Goal: Information Seeking & Learning: Check status

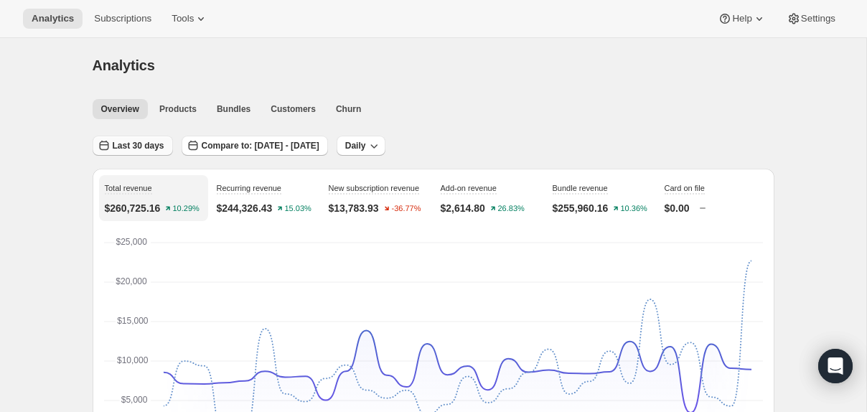
click at [150, 148] on span "Last 30 days" at bounding box center [139, 145] width 52 height 11
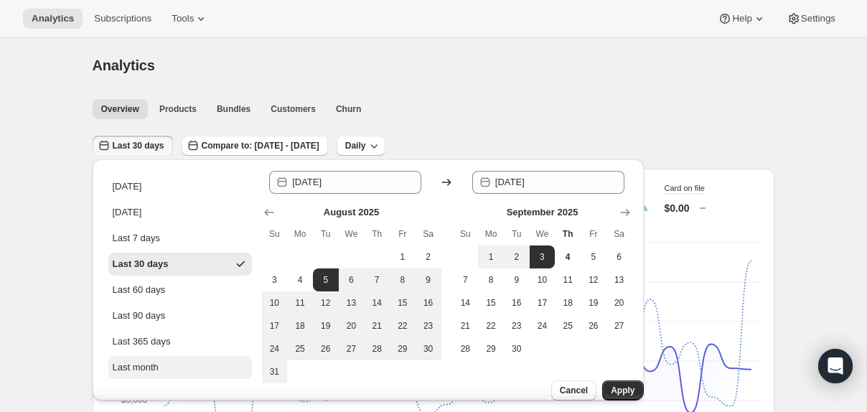
click at [157, 367] on div "Last month" at bounding box center [136, 367] width 46 height 14
type input "[DATE]"
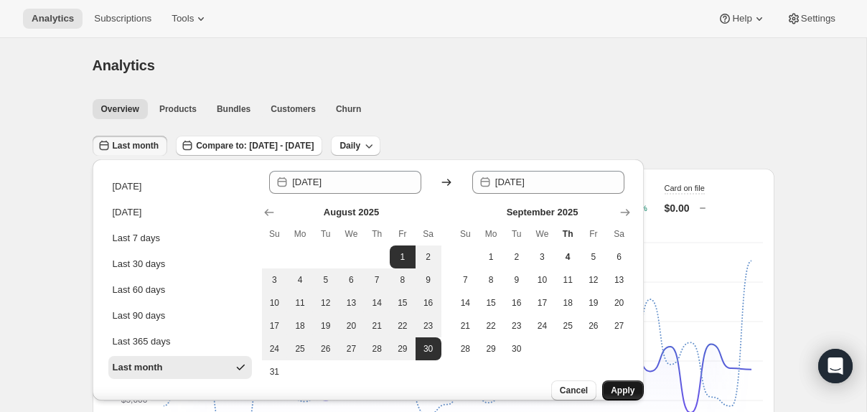
click at [615, 385] on span "Apply" at bounding box center [623, 390] width 24 height 11
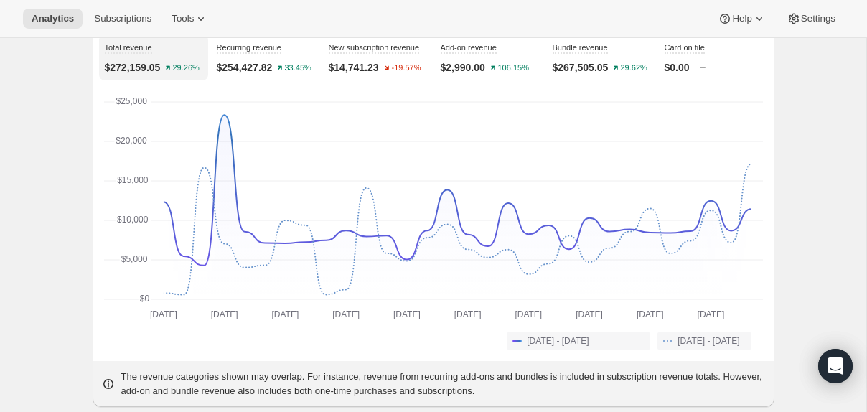
scroll to position [98, 0]
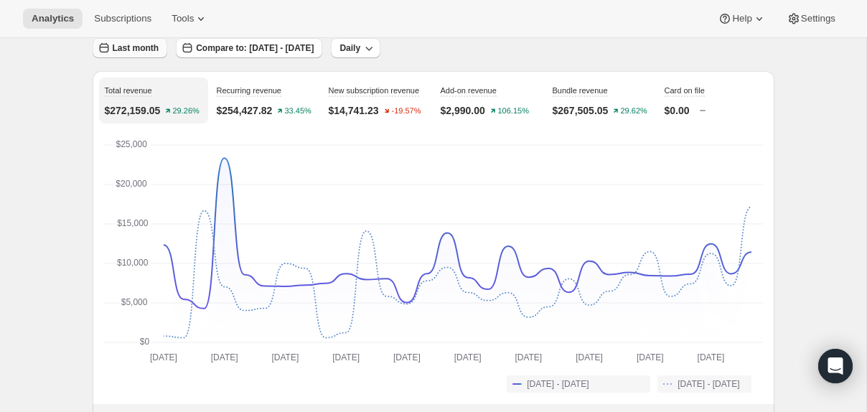
click at [136, 47] on span "Last month" at bounding box center [136, 47] width 47 height 11
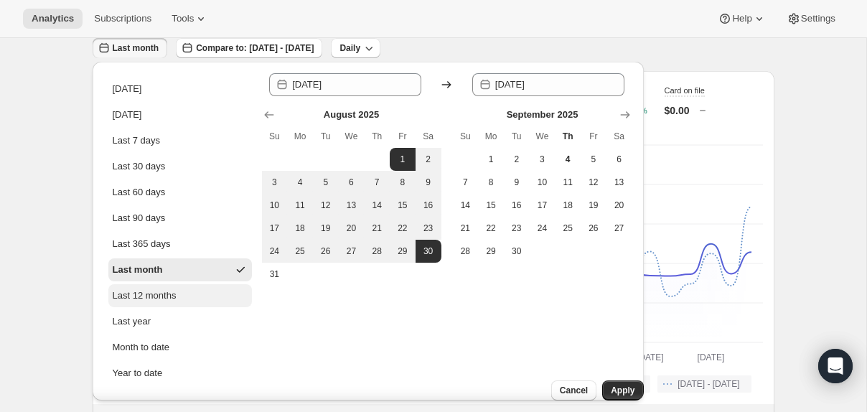
click at [153, 301] on div "Last 12 months" at bounding box center [145, 296] width 64 height 14
type input "[DATE]"
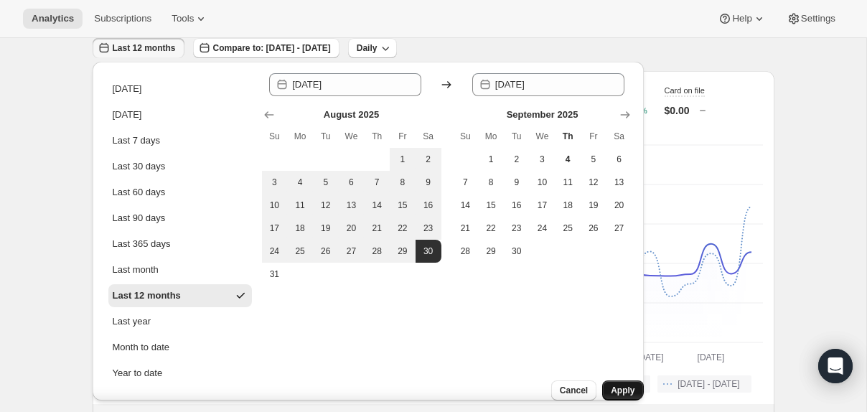
click at [619, 385] on span "Apply" at bounding box center [623, 390] width 24 height 11
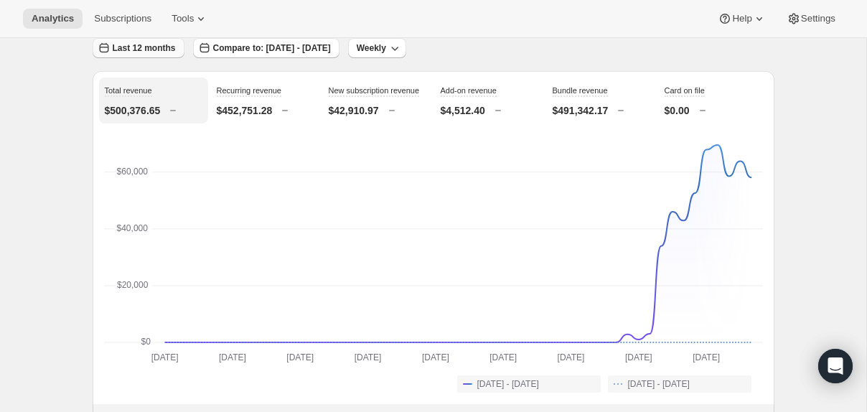
click at [135, 42] on button "Last 12 months" at bounding box center [139, 48] width 92 height 20
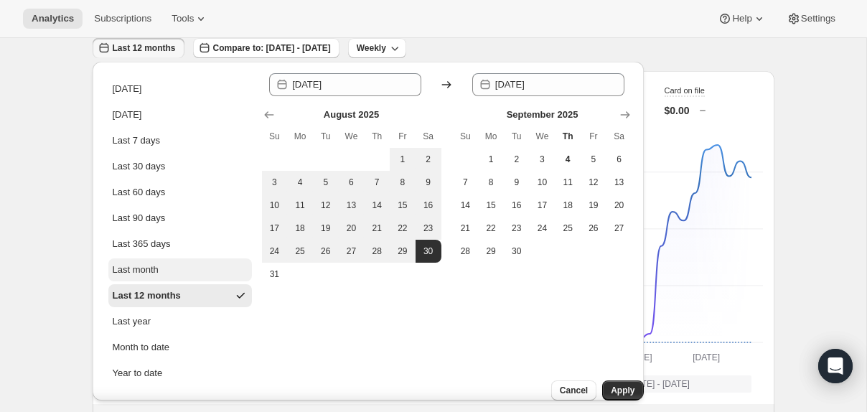
click at [141, 271] on div "Last month" at bounding box center [136, 270] width 46 height 14
type input "[DATE]"
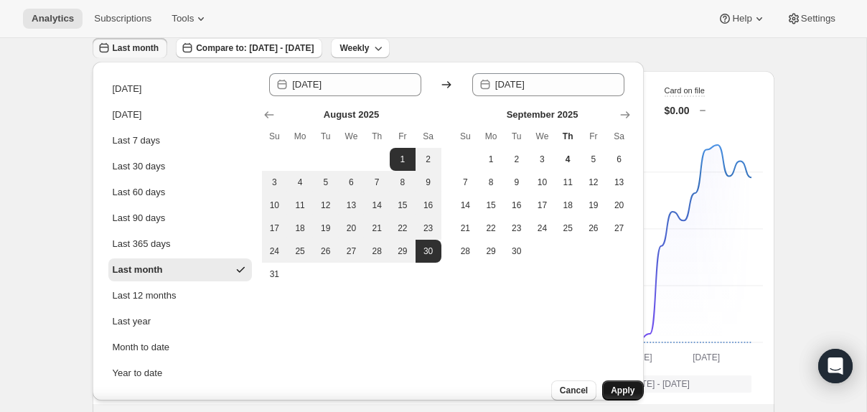
click at [611, 385] on span "Apply" at bounding box center [623, 390] width 24 height 11
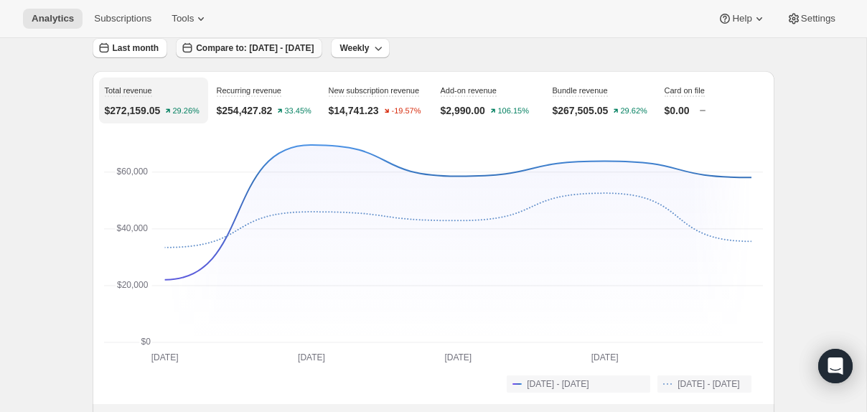
click at [271, 50] on span "Compare to: [DATE] - [DATE]" at bounding box center [255, 47] width 118 height 11
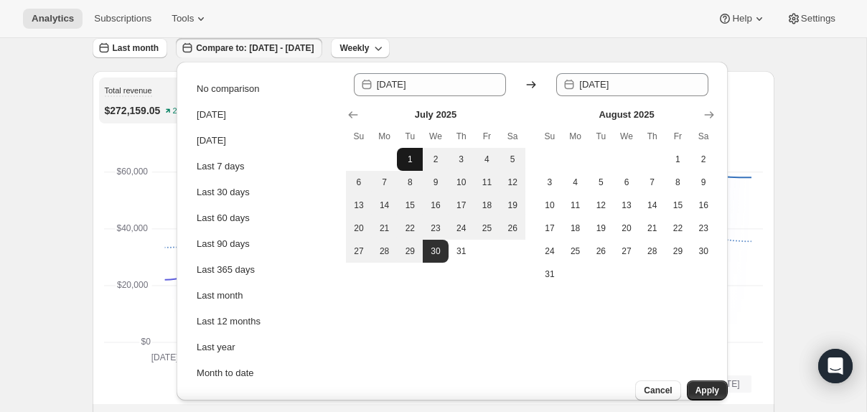
click at [410, 162] on span "1" at bounding box center [410, 159] width 14 height 11
click at [434, 248] on span "30" at bounding box center [436, 251] width 14 height 11
type input "[DATE]"
click at [696, 385] on span "Apply" at bounding box center [708, 390] width 24 height 11
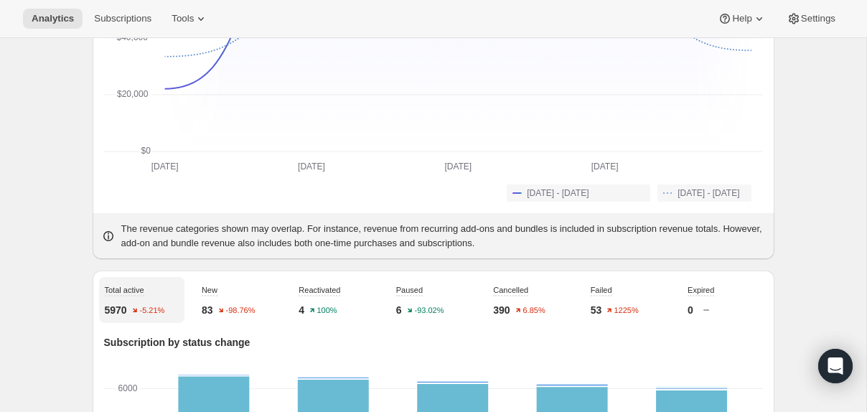
scroll to position [0, 0]
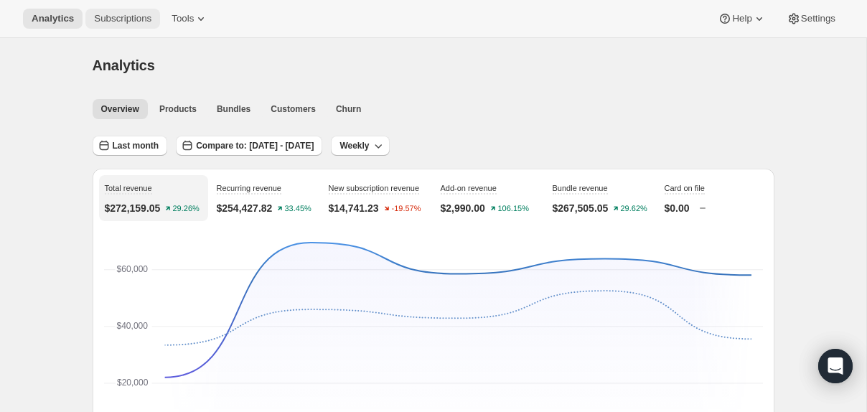
click at [111, 25] on button "Subscriptions" at bounding box center [122, 19] width 75 height 20
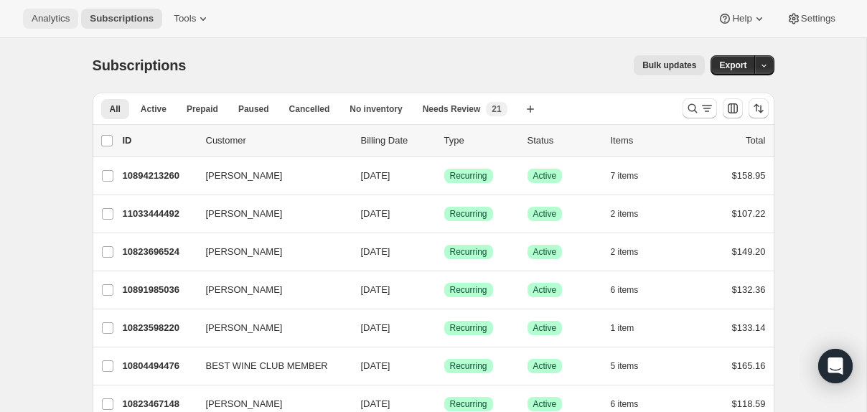
click at [50, 22] on span "Analytics" at bounding box center [51, 18] width 38 height 11
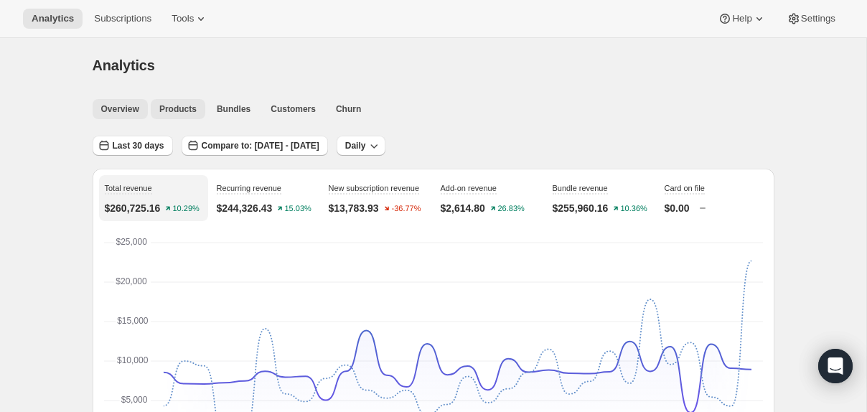
click at [176, 111] on span "Products" at bounding box center [177, 108] width 37 height 11
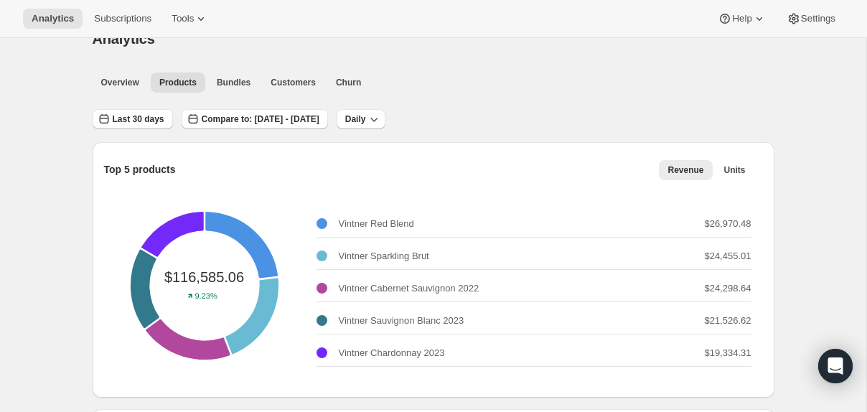
scroll to position [41, 0]
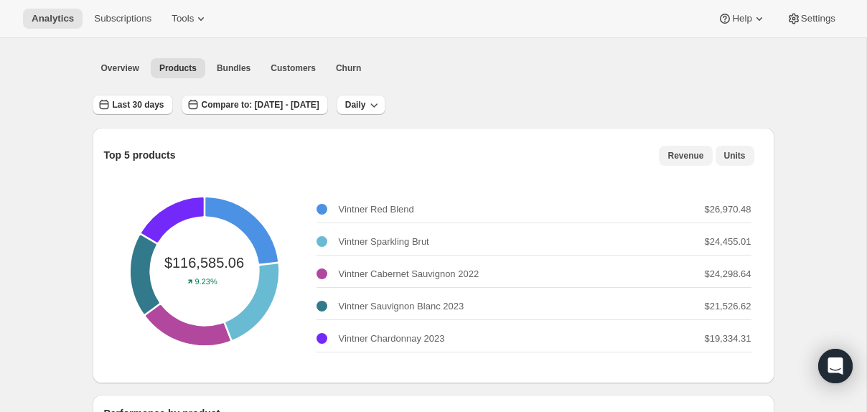
click at [738, 150] on span "Units" at bounding box center [735, 155] width 22 height 11
click at [686, 146] on button "Revenue" at bounding box center [685, 156] width 53 height 20
click at [741, 157] on span "Units" at bounding box center [735, 155] width 22 height 11
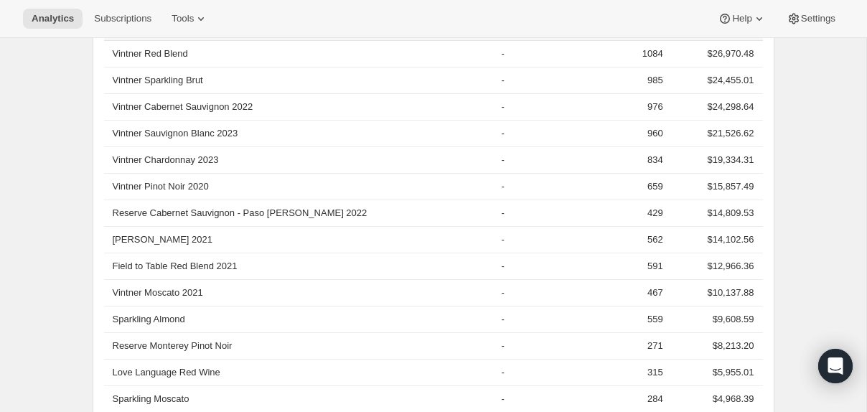
scroll to position [0, 0]
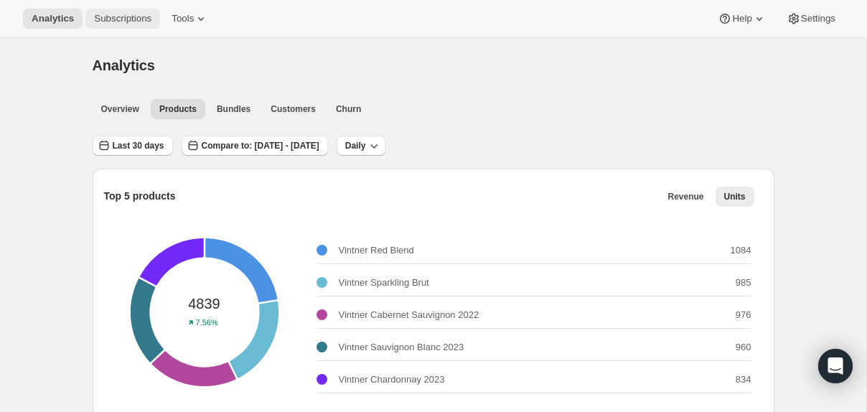
click at [126, 22] on span "Subscriptions" at bounding box center [122, 18] width 57 height 11
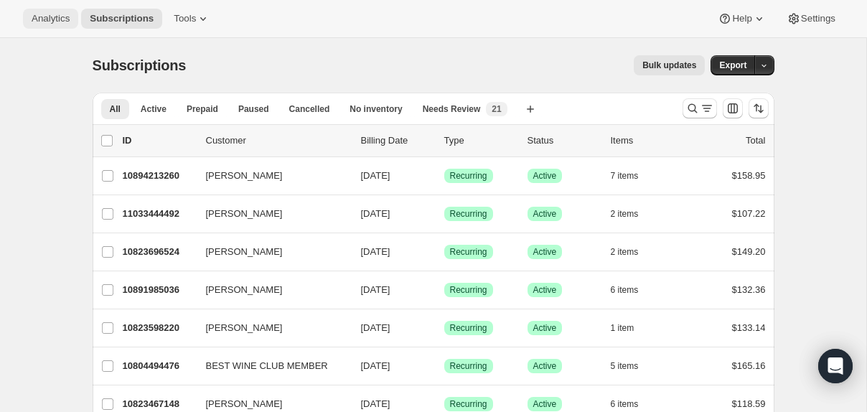
click at [48, 16] on span "Analytics" at bounding box center [51, 18] width 38 height 11
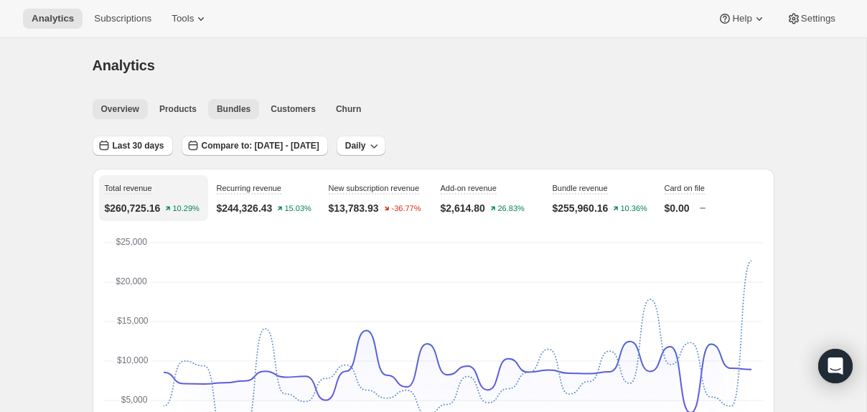
click at [231, 108] on span "Bundles" at bounding box center [234, 108] width 34 height 11
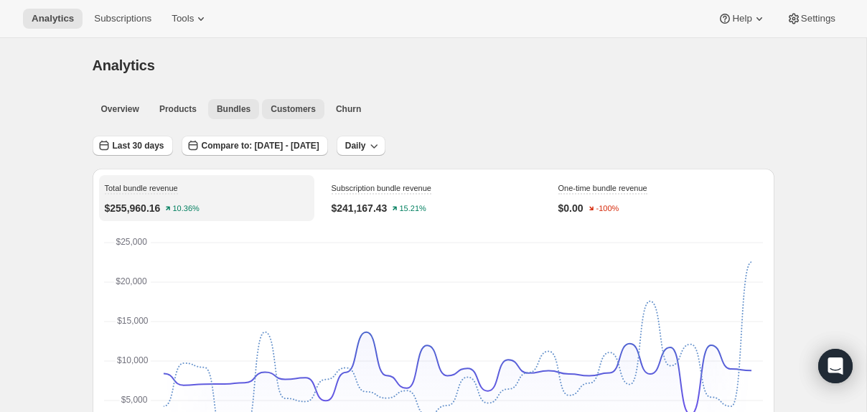
click at [289, 103] on span "Customers" at bounding box center [293, 108] width 45 height 11
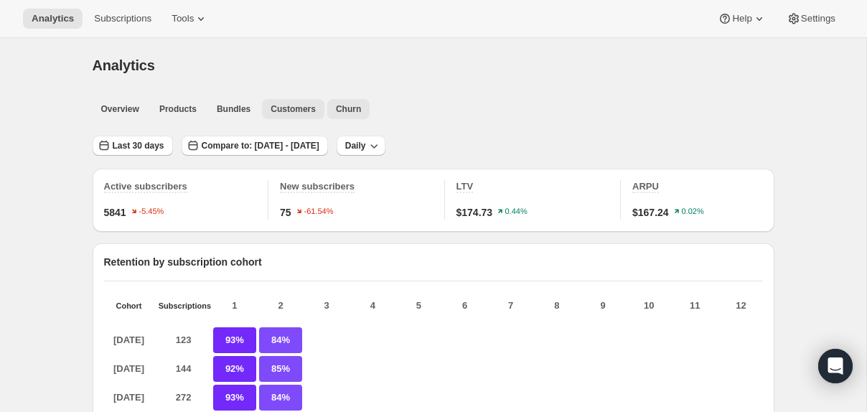
click at [351, 104] on span "Churn" at bounding box center [348, 108] width 25 height 11
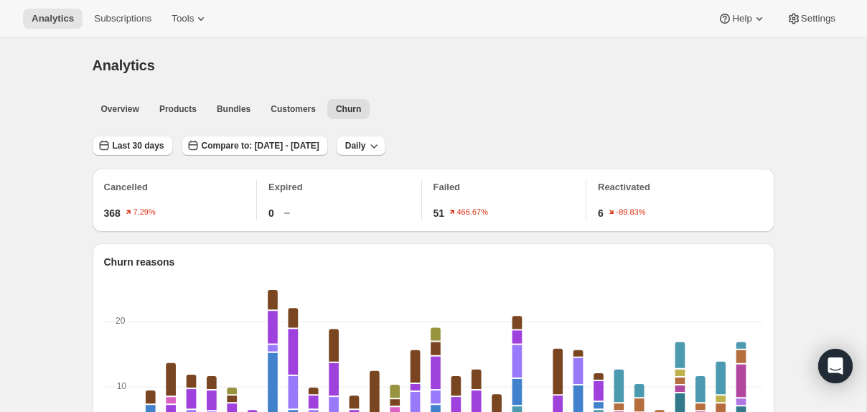
scroll to position [1, 0]
click at [147, 146] on span "Last 30 days" at bounding box center [139, 145] width 52 height 11
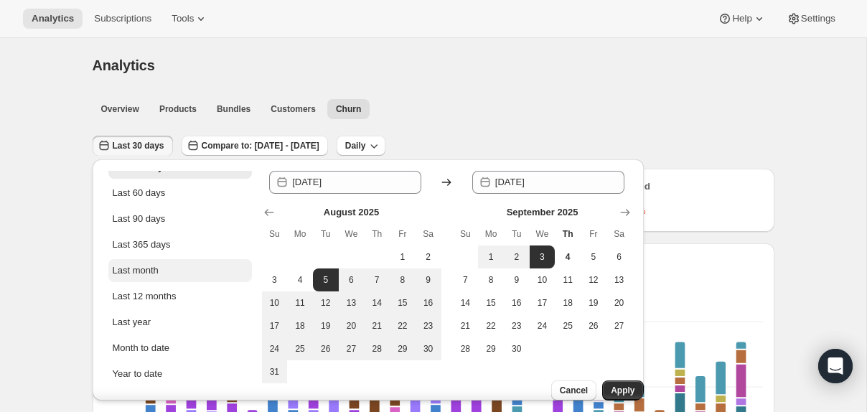
scroll to position [98, 0]
click at [161, 338] on button "Month to date" at bounding box center [180, 347] width 144 height 23
type input "[DATE]"
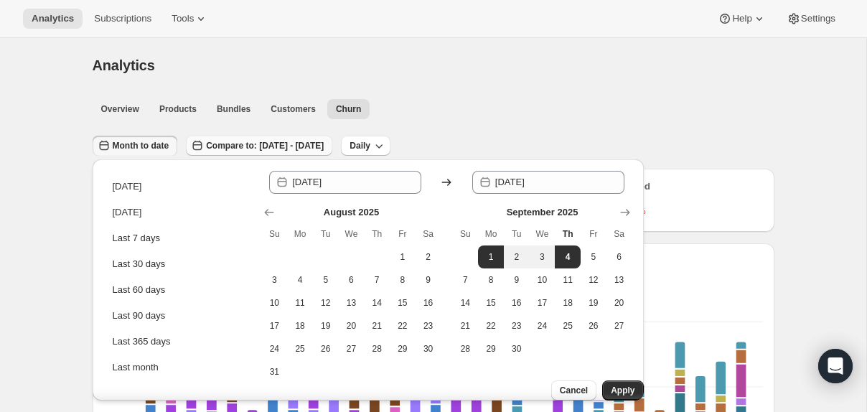
click at [317, 145] on span "Compare to: [DATE] - [DATE]" at bounding box center [265, 145] width 118 height 11
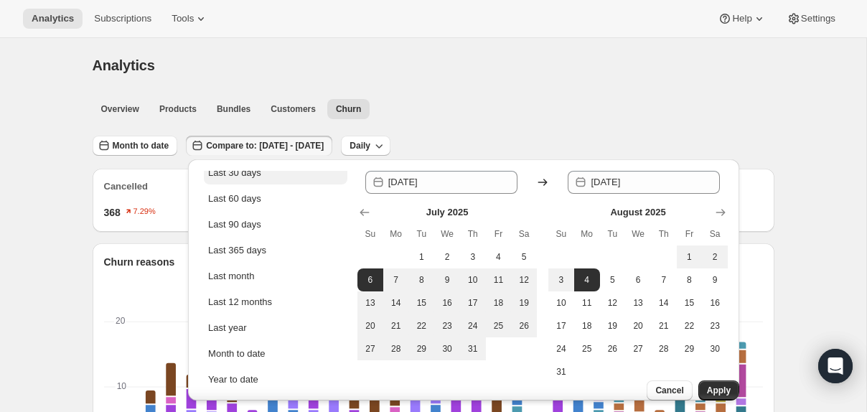
scroll to position [123, 0]
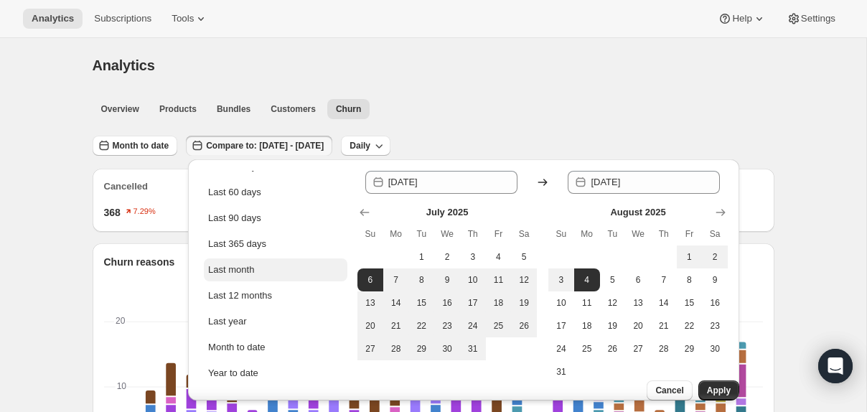
click at [254, 269] on div "Last month" at bounding box center [231, 270] width 46 height 14
type input "[DATE]"
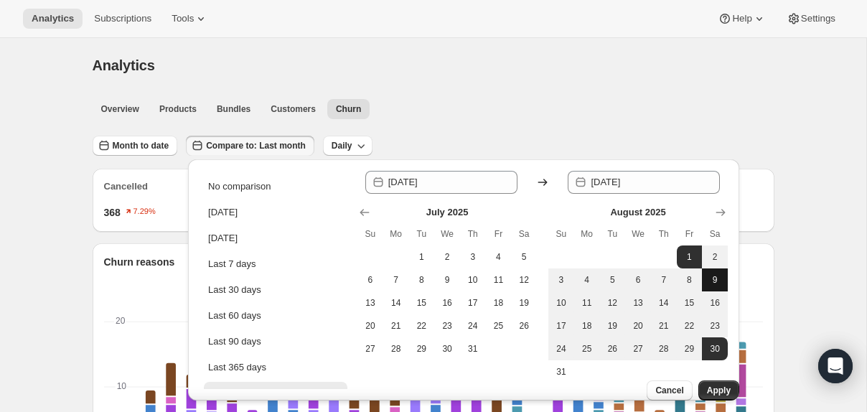
click at [709, 288] on button "9" at bounding box center [715, 280] width 26 height 23
type input "[DATE]"
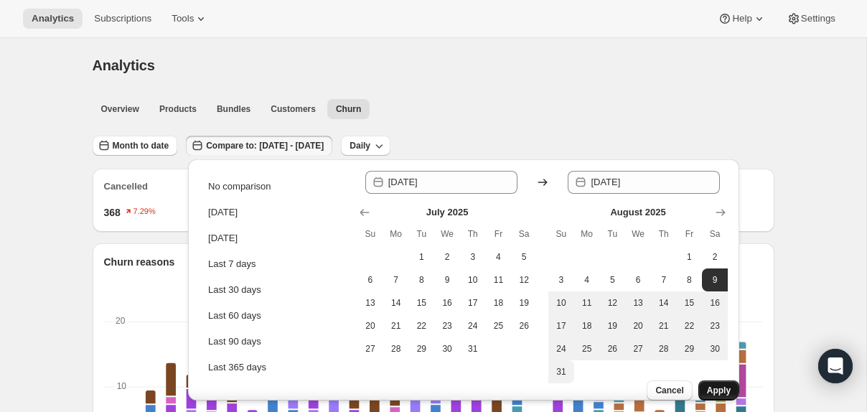
click at [713, 385] on span "Apply" at bounding box center [719, 390] width 24 height 11
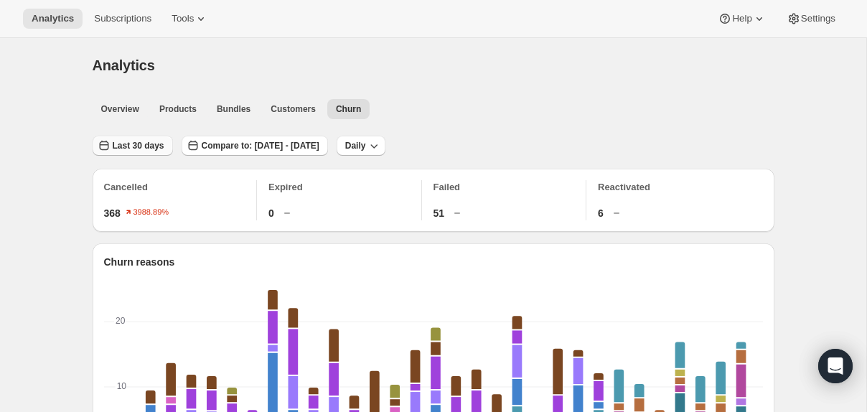
click at [156, 152] on button "Last 30 days" at bounding box center [133, 146] width 80 height 20
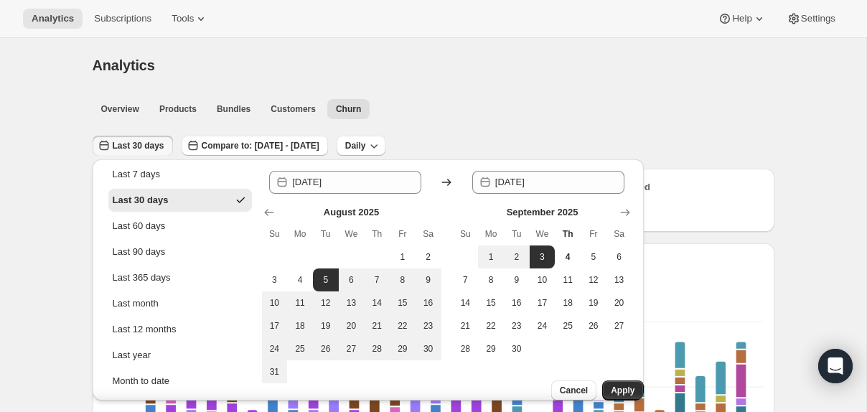
scroll to position [98, 0]
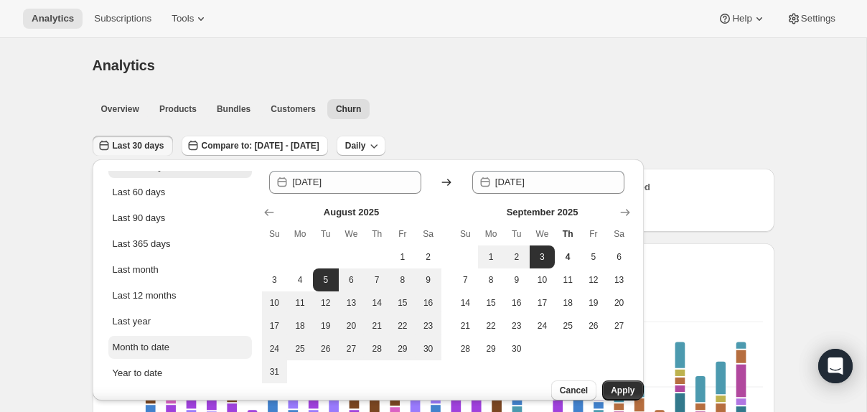
click at [151, 352] on div "Month to date" at bounding box center [141, 347] width 57 height 14
type input "[DATE]"
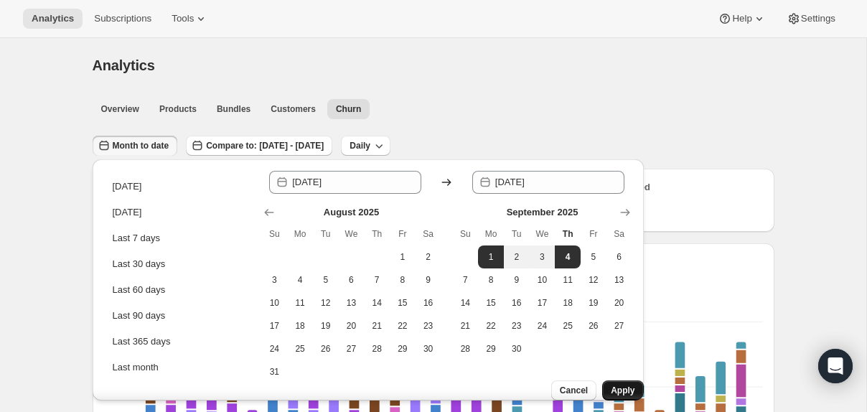
click at [617, 385] on span "Apply" at bounding box center [623, 390] width 24 height 11
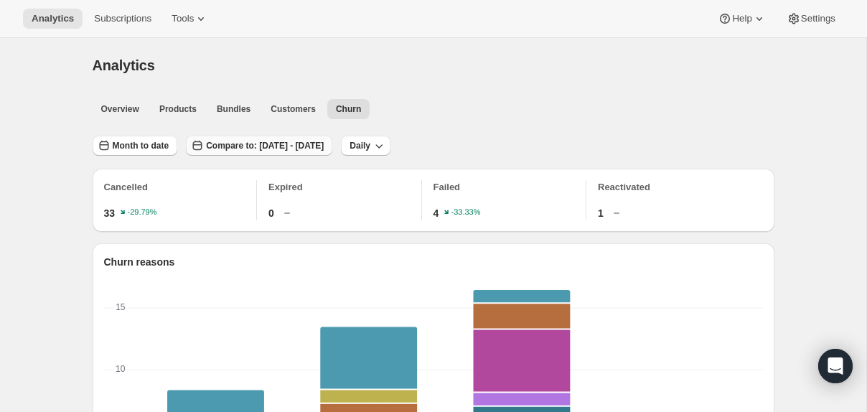
click at [315, 150] on span "Compare to: [DATE] - [DATE]" at bounding box center [265, 145] width 118 height 11
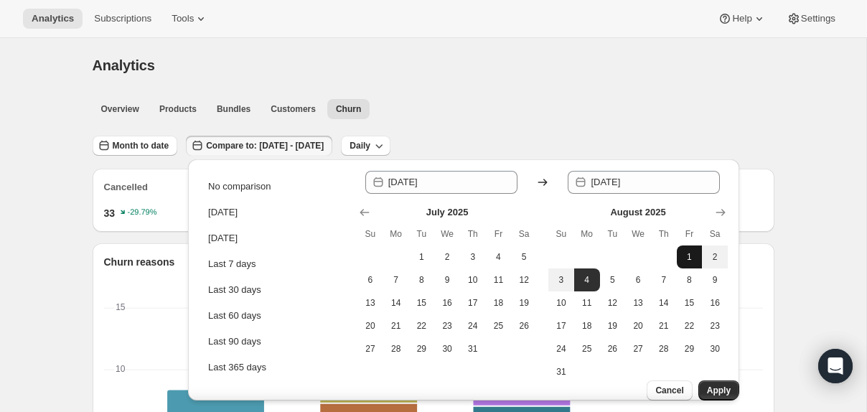
click at [694, 251] on span "1" at bounding box center [690, 256] width 14 height 11
click at [718, 274] on span "9" at bounding box center [715, 279] width 14 height 11
type input "[DATE]"
click at [588, 281] on span "4" at bounding box center [587, 279] width 14 height 11
type input "[DATE]"
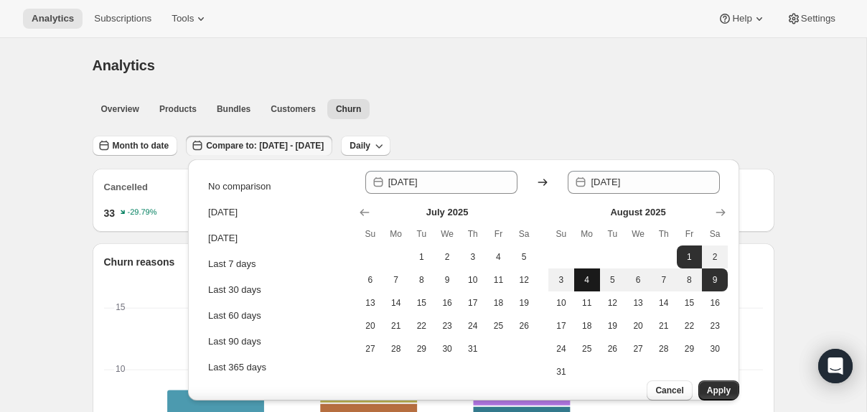
type input "[DATE]"
click at [584, 279] on span "4" at bounding box center [587, 279] width 14 height 11
click at [694, 256] on span "1" at bounding box center [690, 256] width 14 height 11
type input "[DATE]"
click at [580, 281] on span "4" at bounding box center [587, 279] width 14 height 11
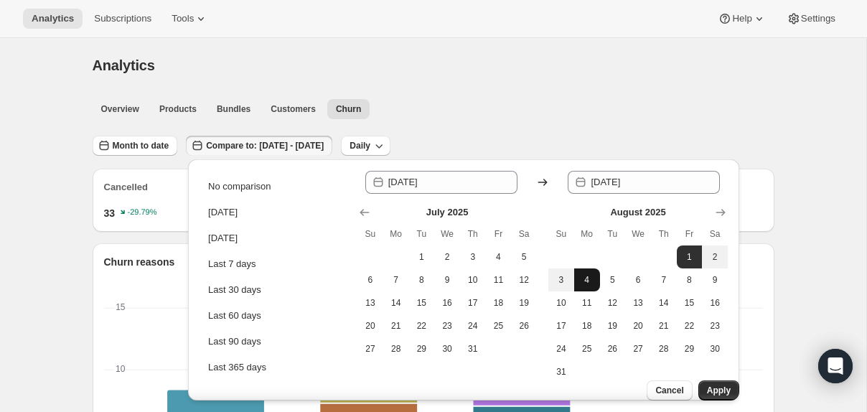
type input "[DATE]"
click at [709, 385] on span "Apply" at bounding box center [719, 390] width 24 height 11
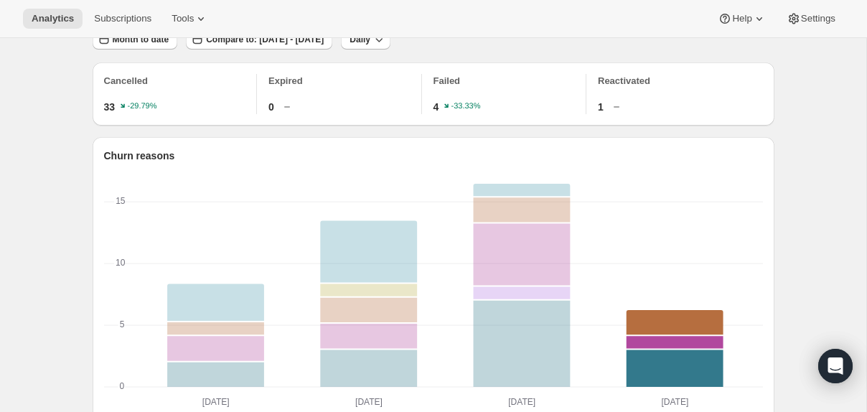
scroll to position [146, 0]
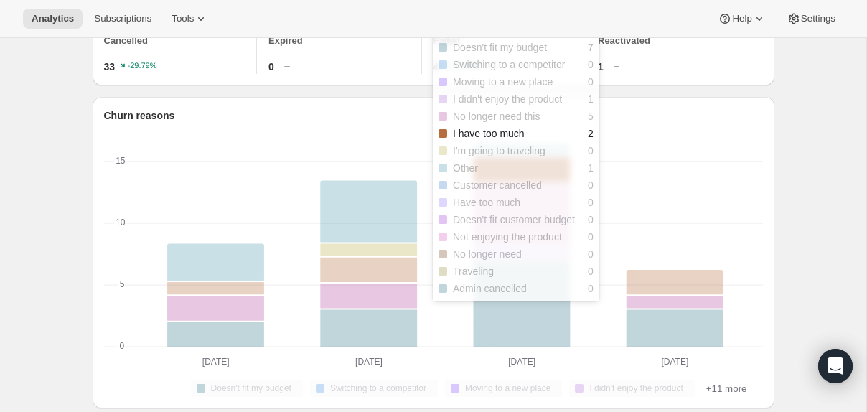
click at [553, 162] on rect "I have too much-5 2" at bounding box center [521, 170] width 97 height 26
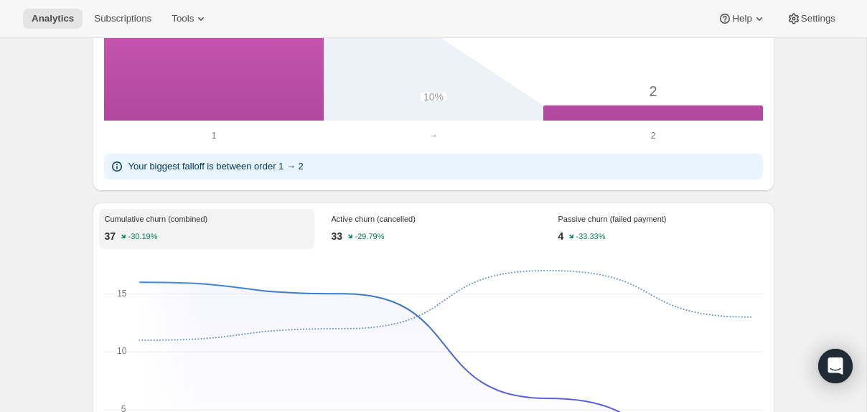
scroll to position [891, 0]
